Goal: Task Accomplishment & Management: Manage account settings

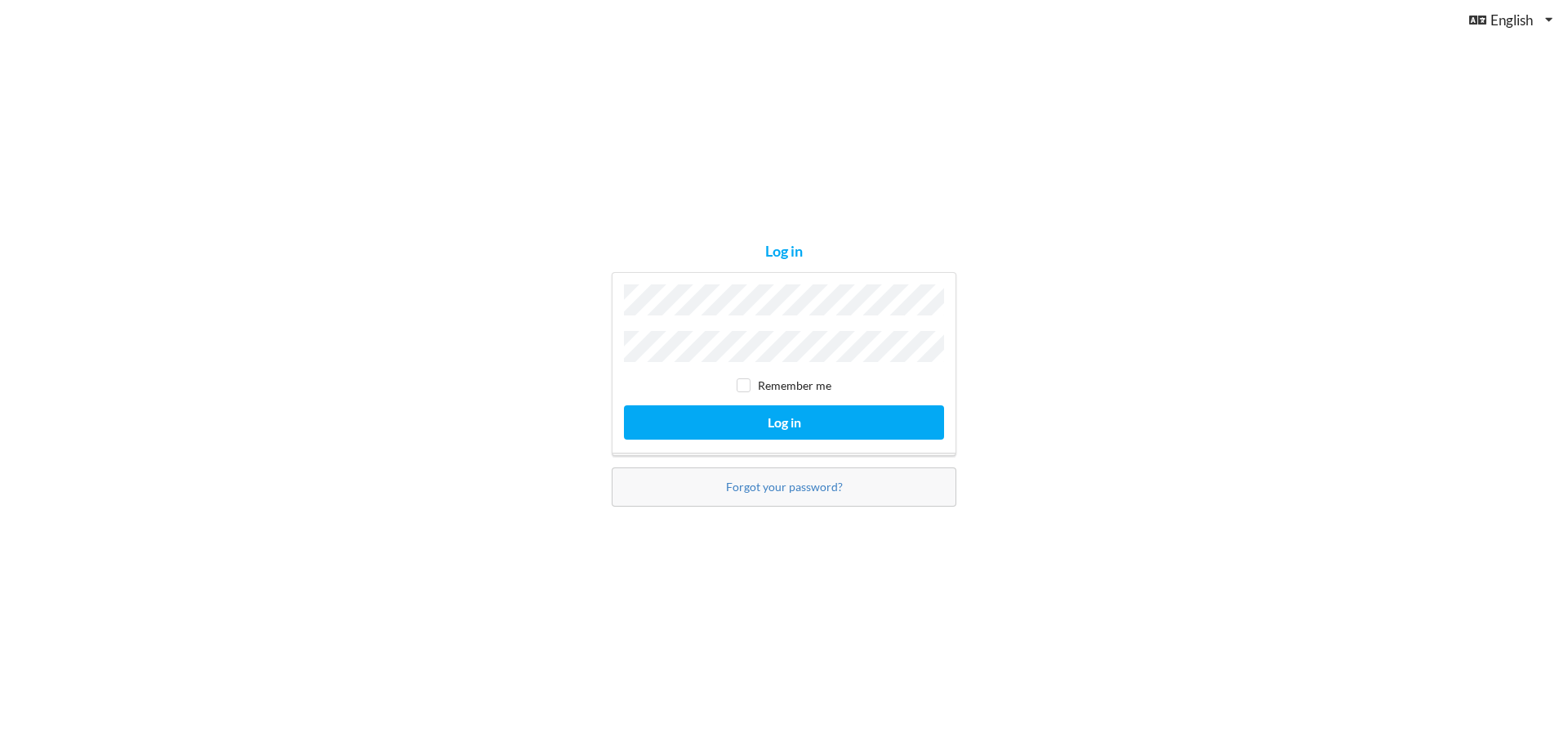
click at [624, 405] on button "Log in" at bounding box center [784, 422] width 320 height 34
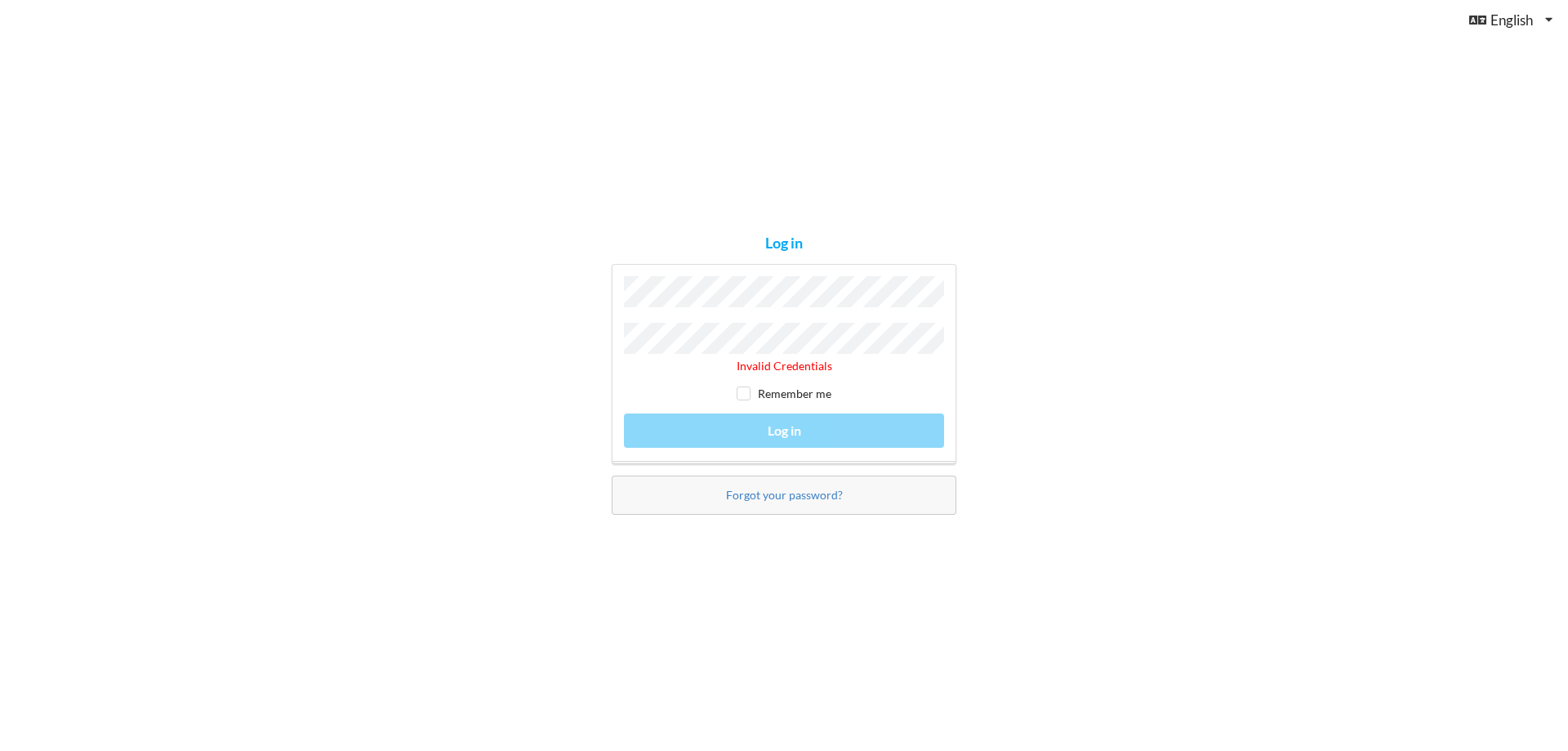
click at [571, 336] on div "Log in Invalid Credentials Remember me Log in Forgot your password?" at bounding box center [784, 376] width 1568 height 751
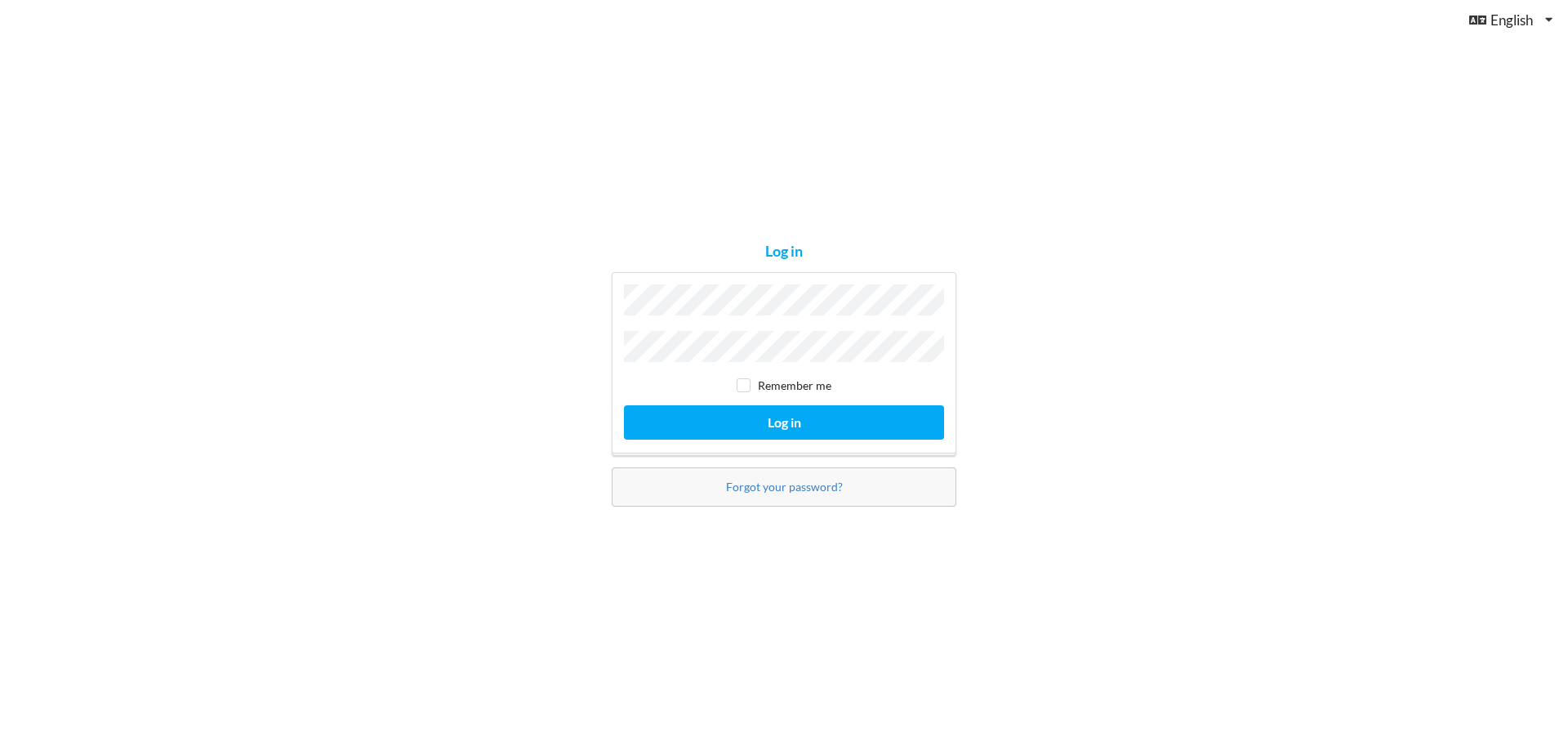
click at [624, 405] on button "Log in" at bounding box center [784, 422] width 320 height 34
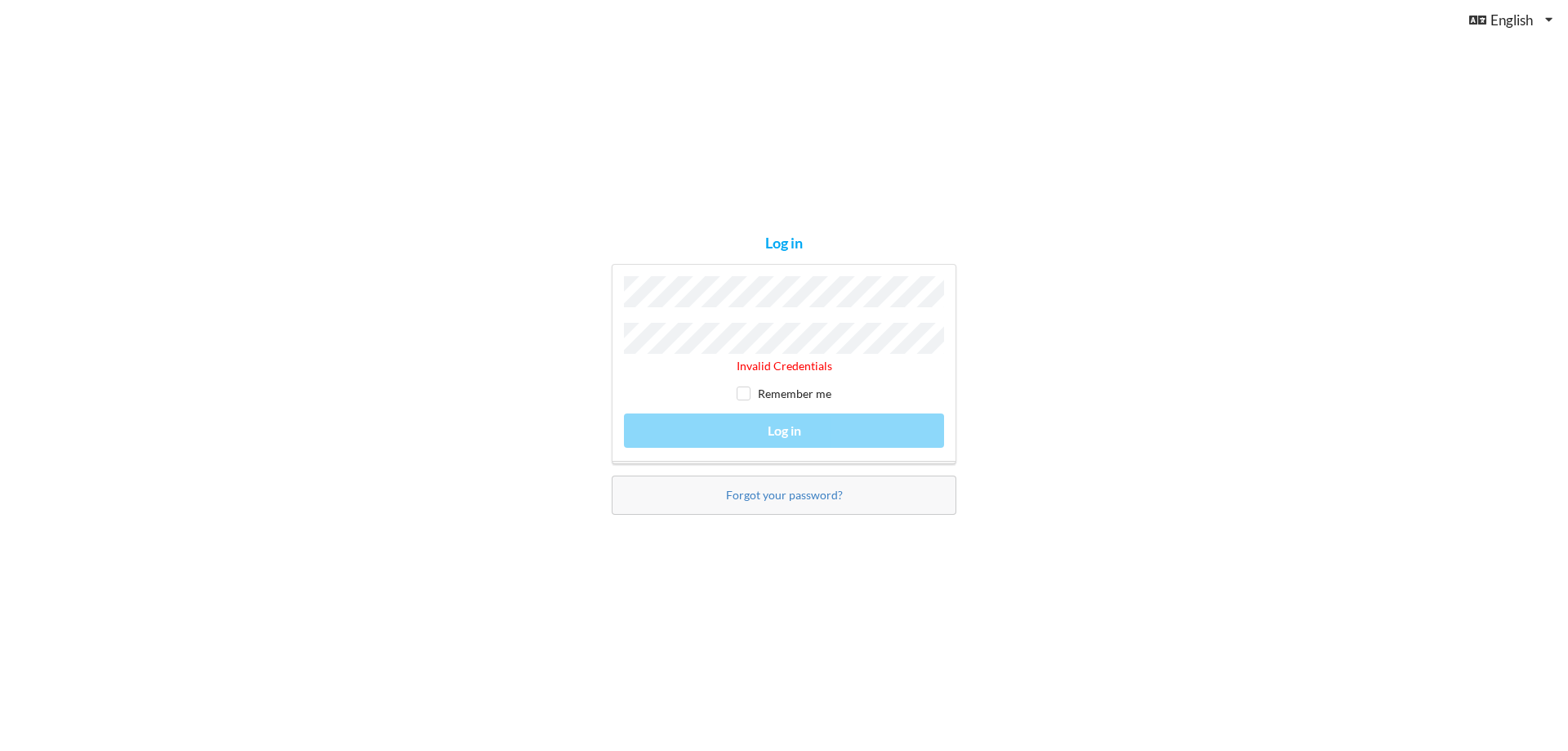
click at [613, 337] on div "Invalid Credentials Remember me Log in" at bounding box center [784, 364] width 345 height 200
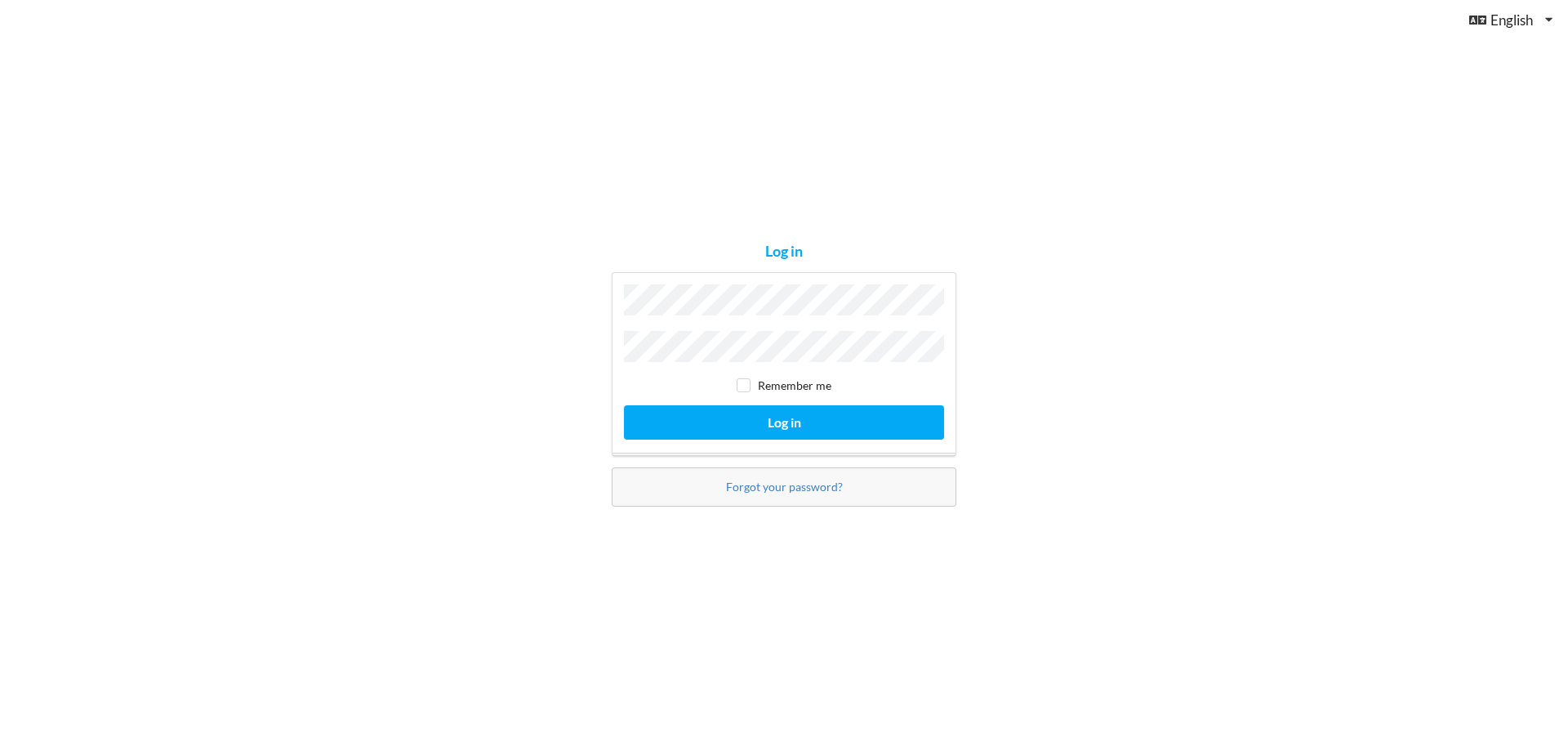
click at [624, 405] on button "Log in" at bounding box center [784, 422] width 320 height 34
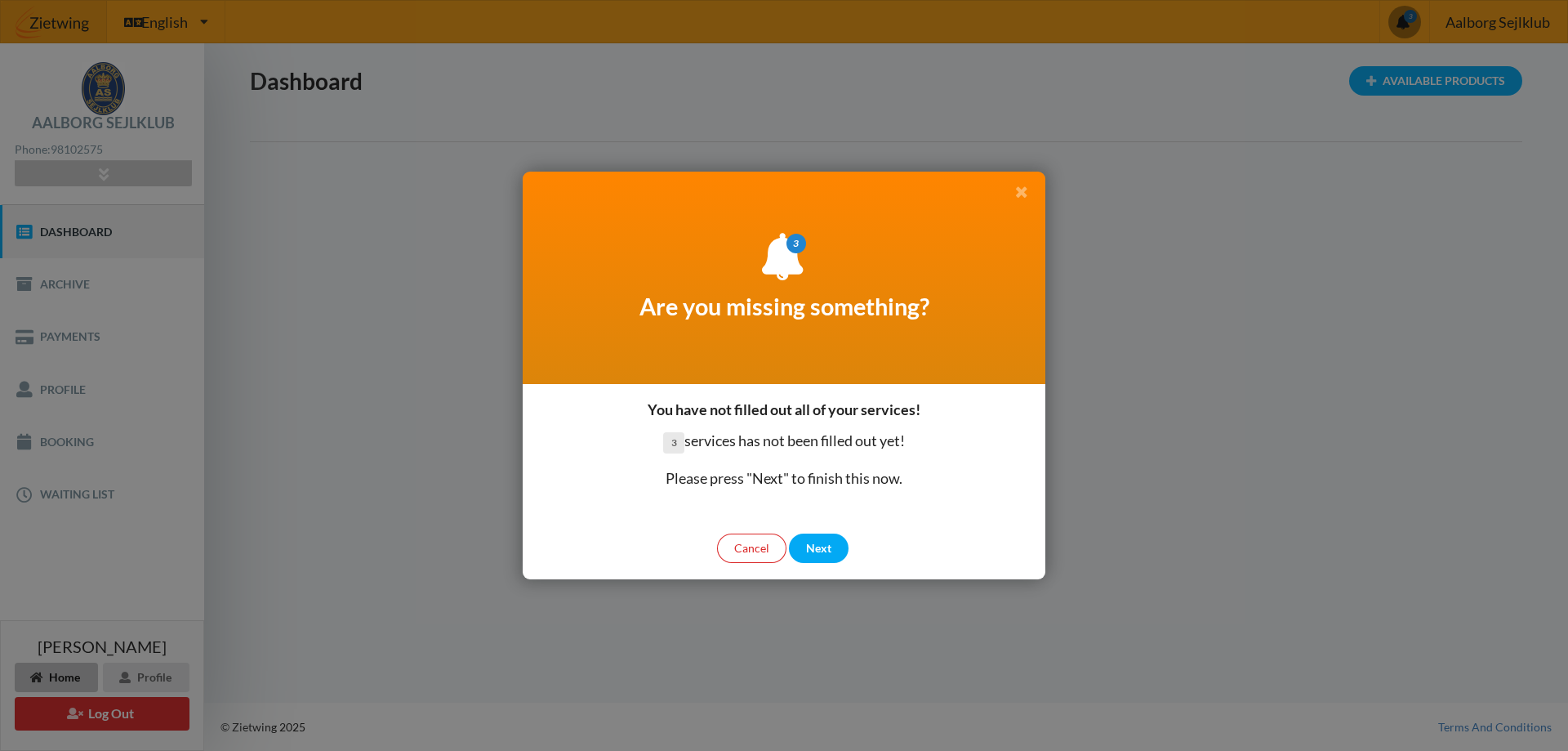
click at [1019, 189] on icon at bounding box center [1021, 190] width 17 height 15
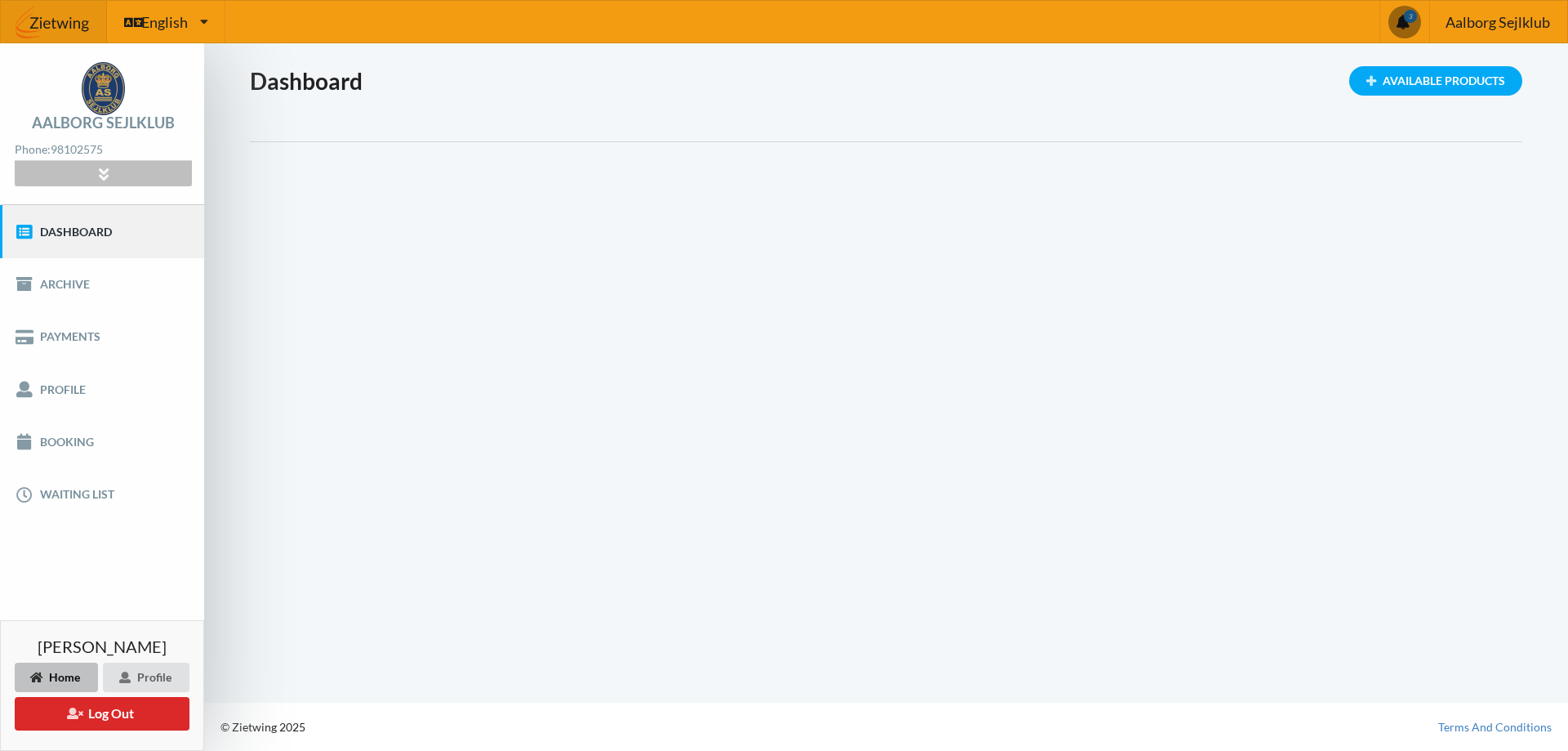
click at [126, 176] on div at bounding box center [102, 173] width 176 height 26
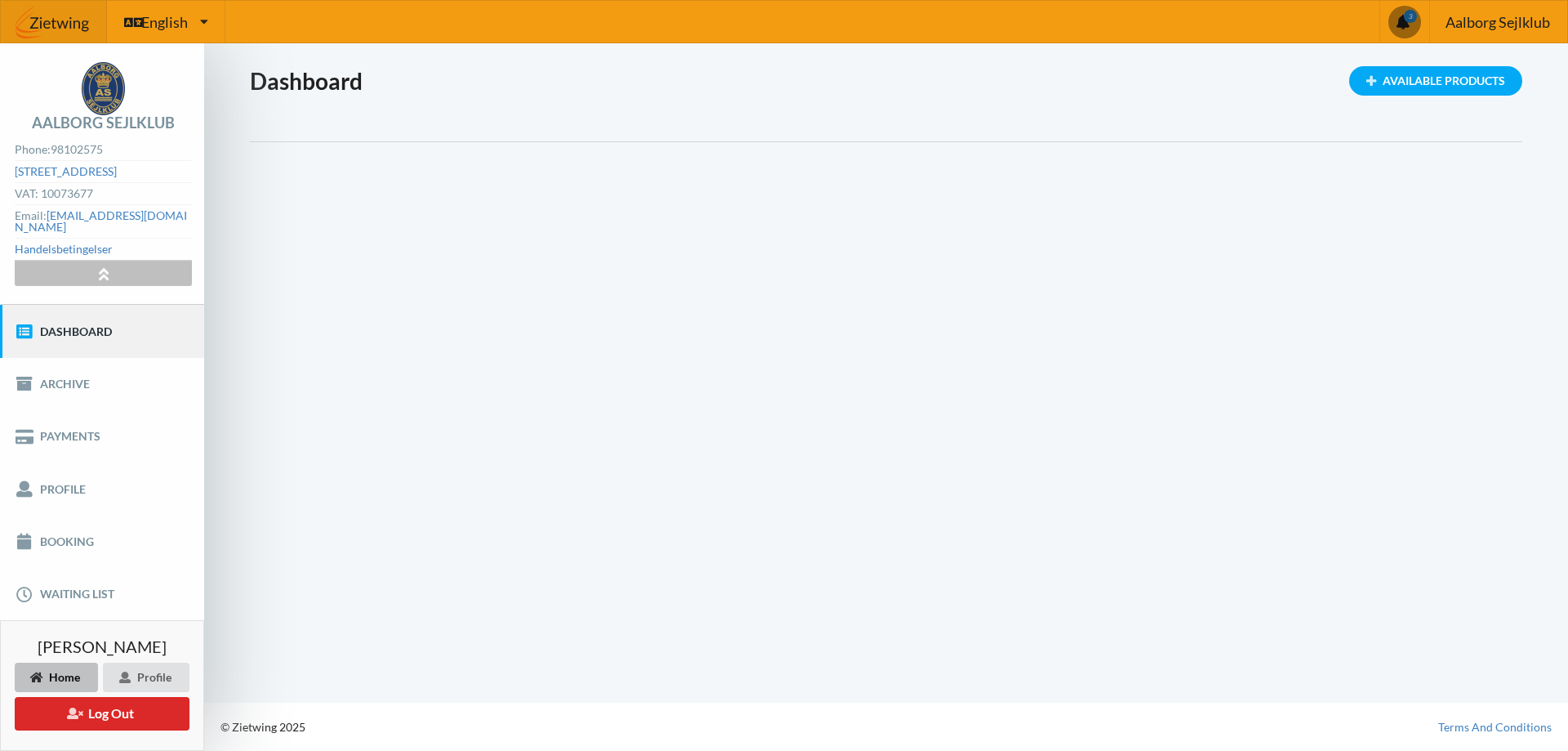
click at [119, 260] on div at bounding box center [102, 273] width 176 height 26
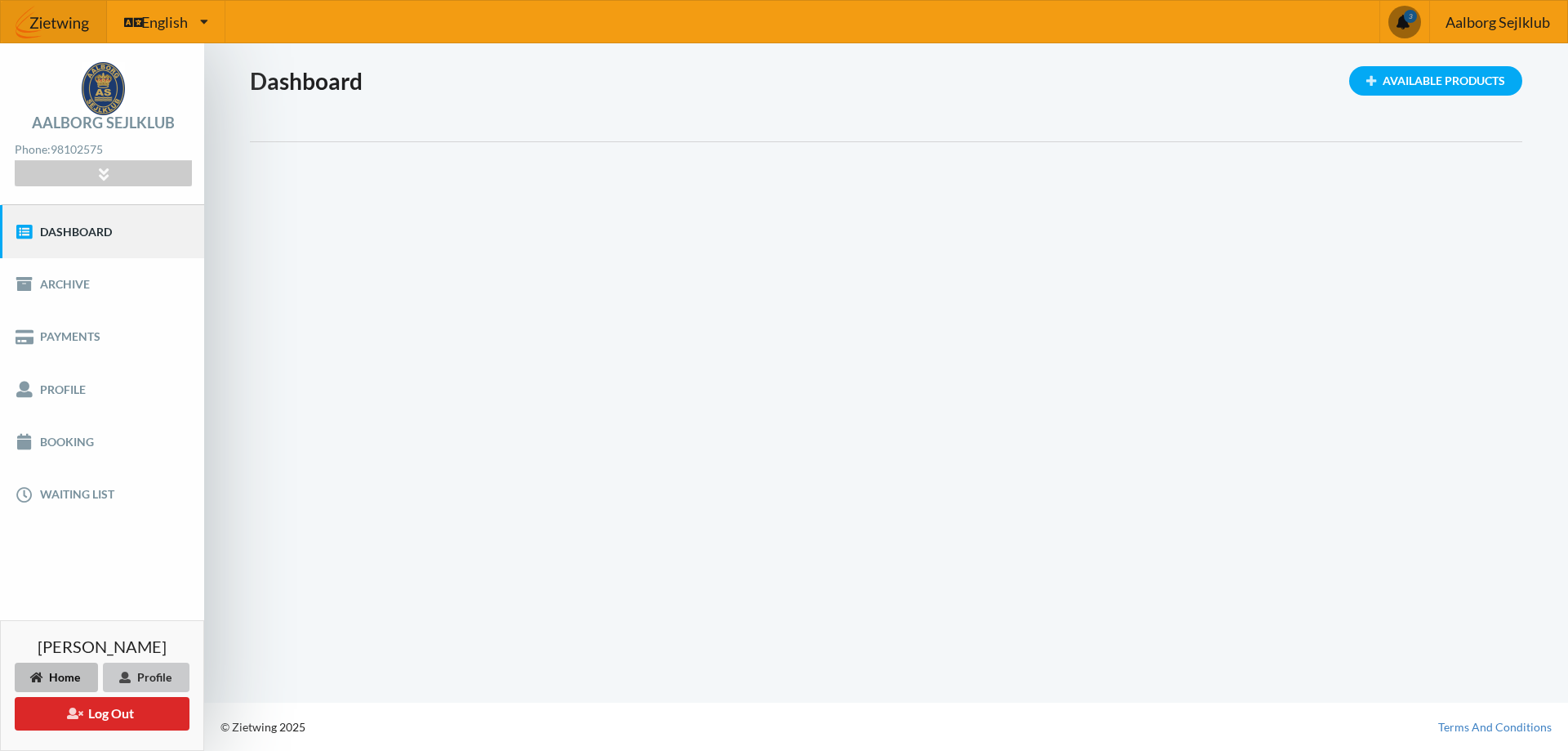
click at [166, 680] on div "Profile" at bounding box center [146, 677] width 87 height 30
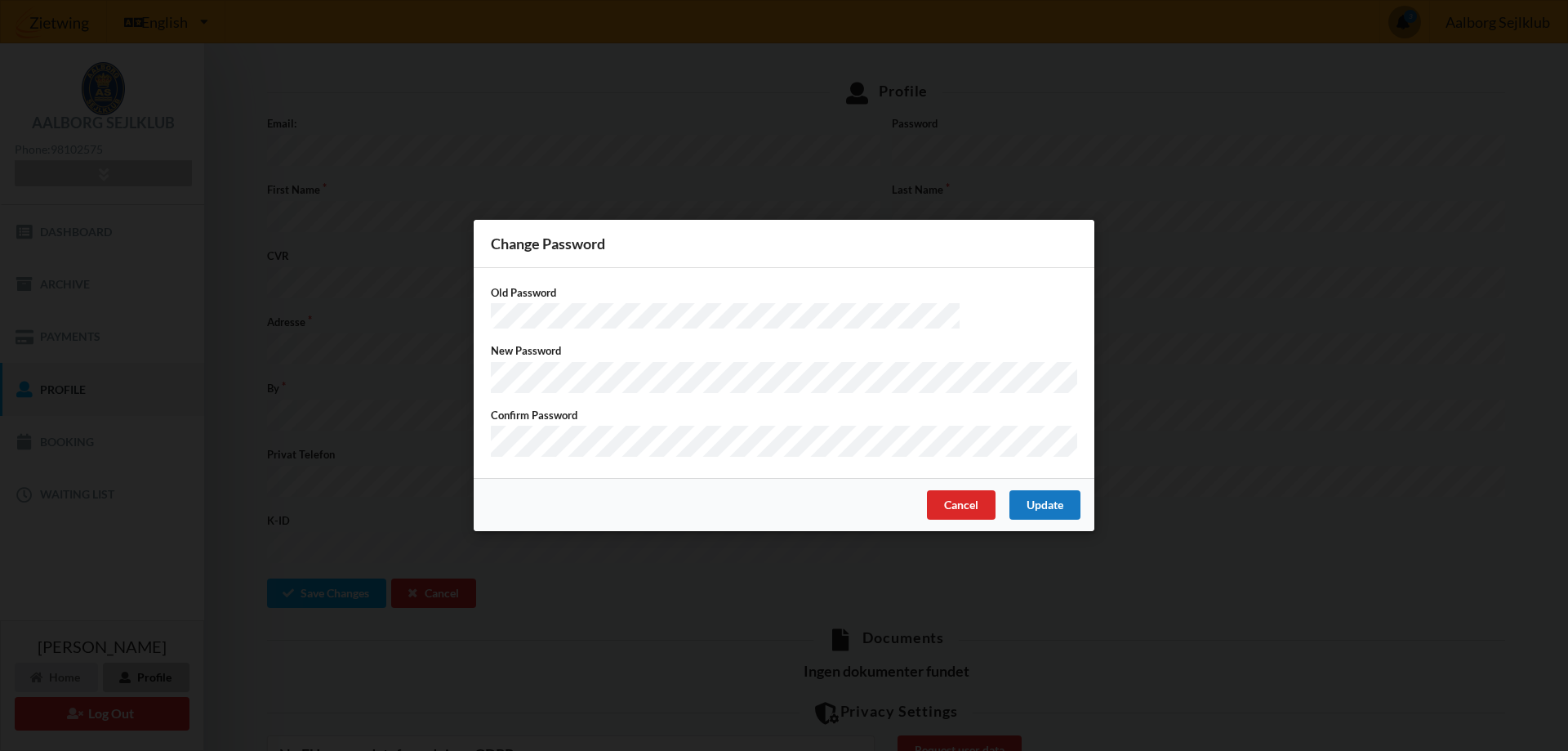
click at [1033, 494] on div "Update" at bounding box center [1045, 505] width 71 height 30
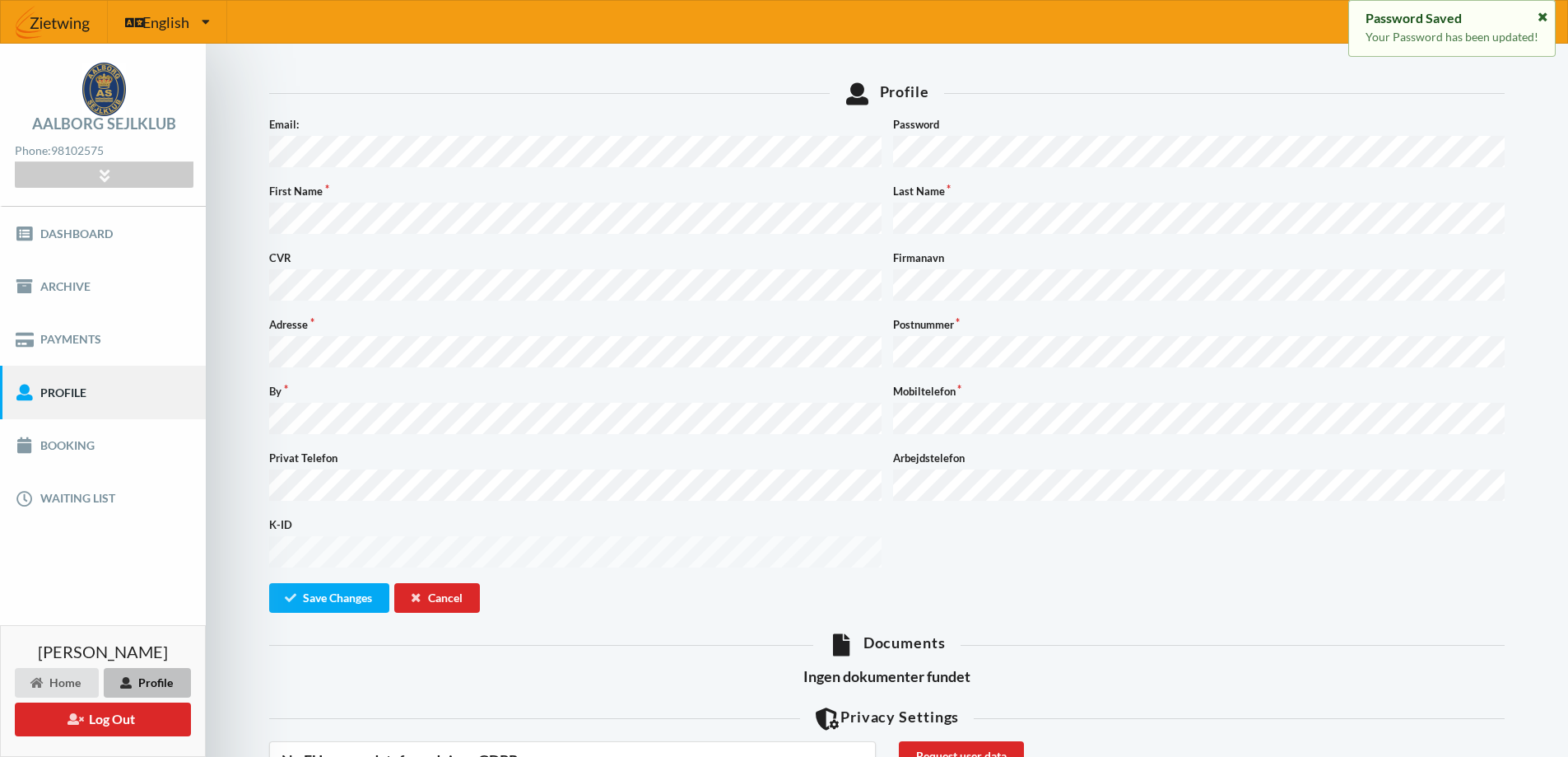
click at [1546, 15] on icon at bounding box center [1542, 15] width 14 height 12
click at [1190, 75] on div "Profile Something went wrong... Email: Password First Name Last Name CVR Firman…" at bounding box center [887, 599] width 1270 height 1065
